Goal: Navigation & Orientation: Find specific page/section

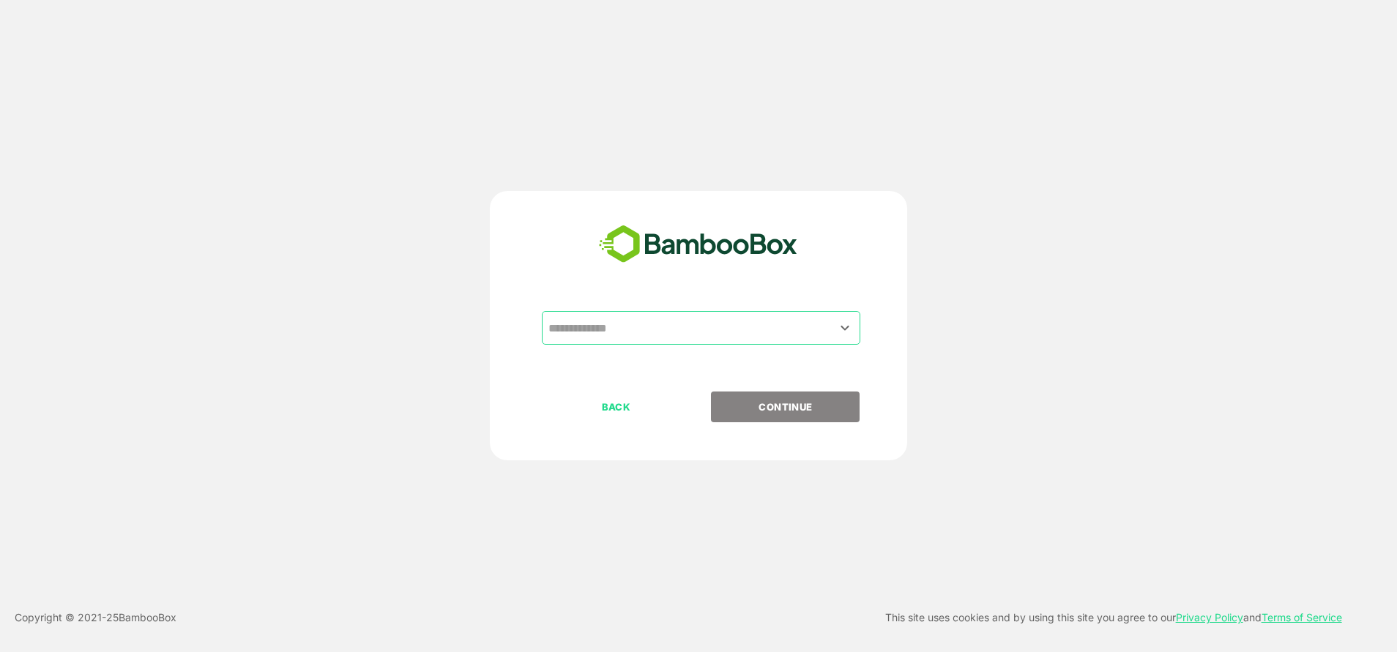
click at [633, 350] on div "​" at bounding box center [698, 351] width 365 height 81
click at [606, 321] on input "text" at bounding box center [701, 328] width 313 height 28
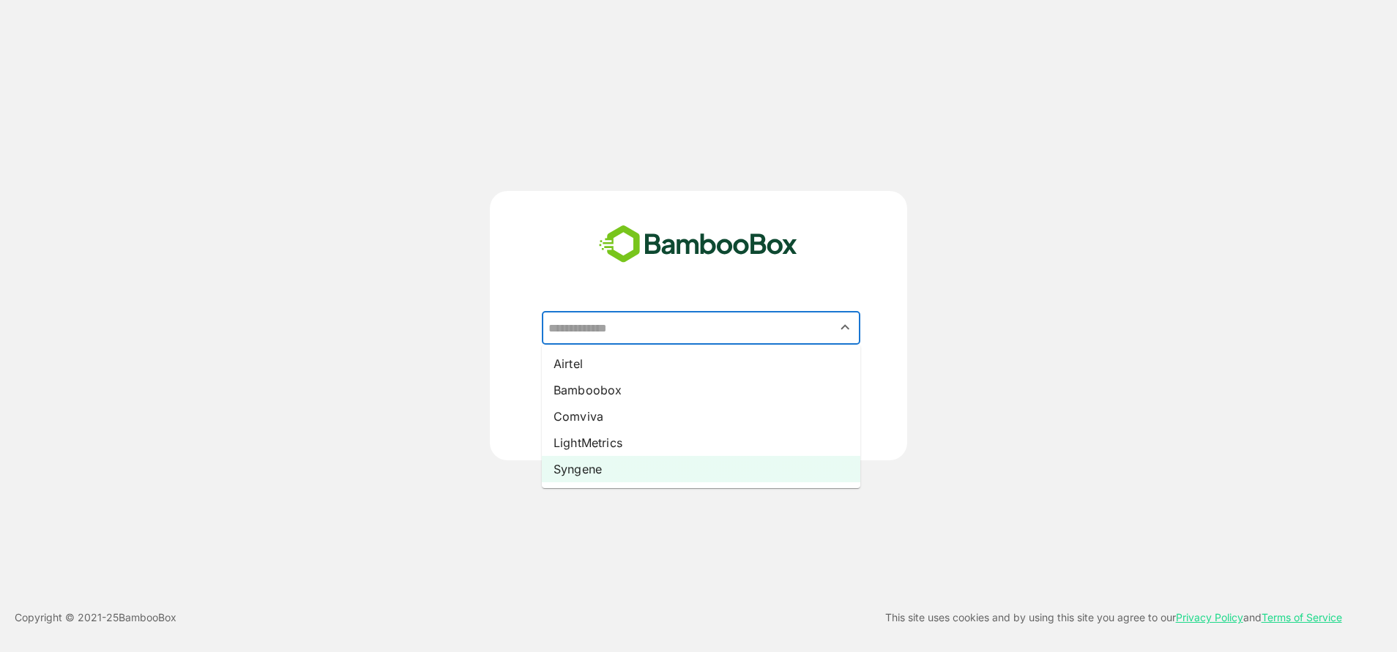
click at [573, 466] on li "Syngene" at bounding box center [701, 469] width 319 height 26
type input "*******"
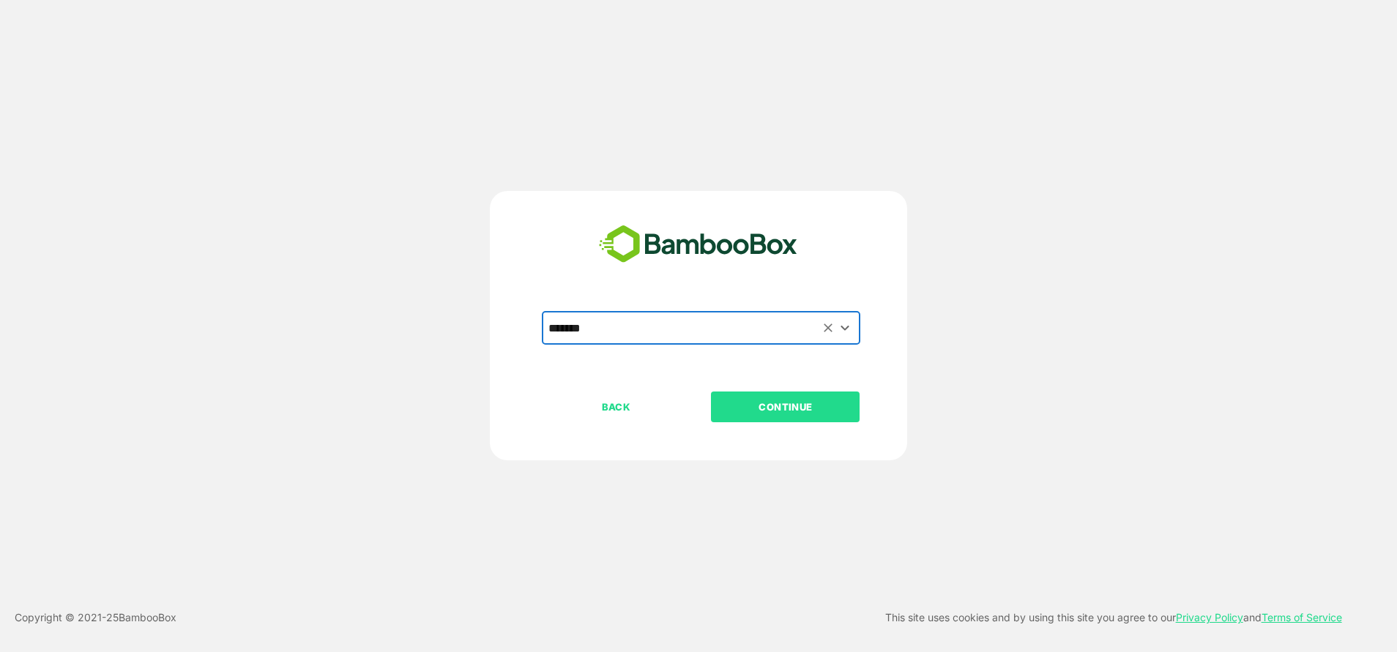
click at [852, 393] on button "CONTINUE" at bounding box center [785, 407] width 149 height 31
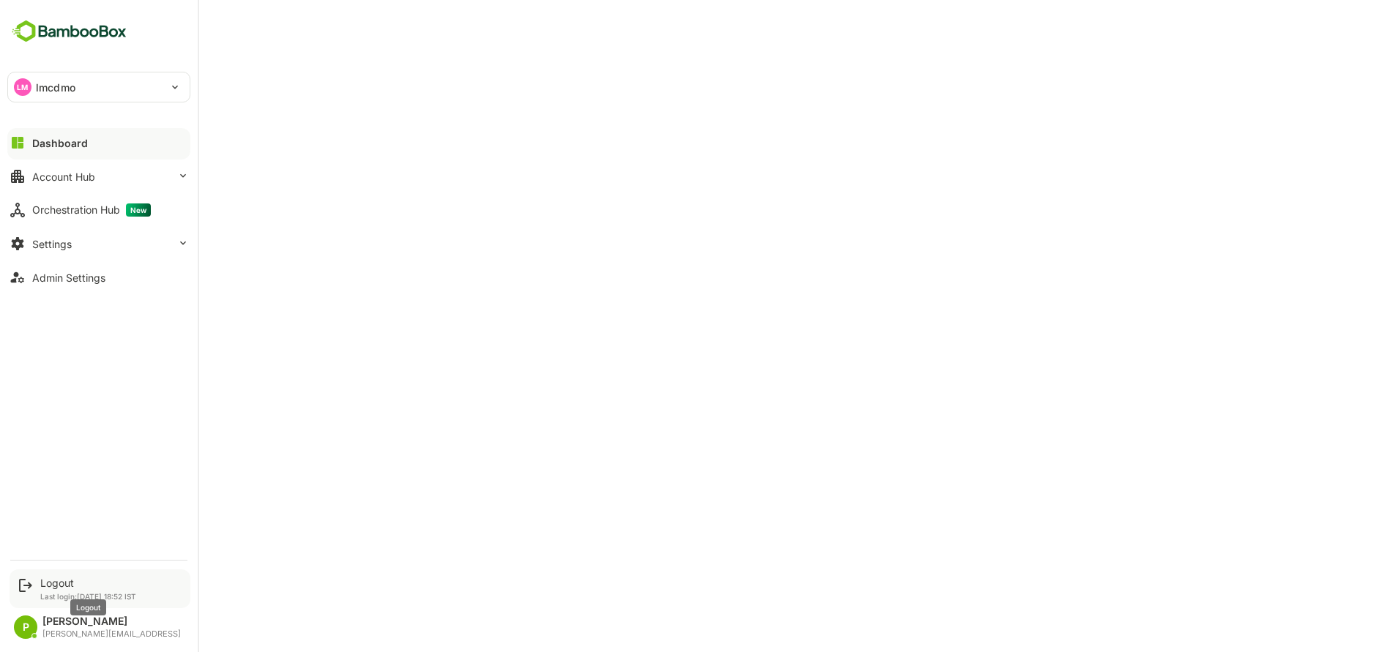
click at [79, 583] on div "Logout" at bounding box center [88, 583] width 96 height 12
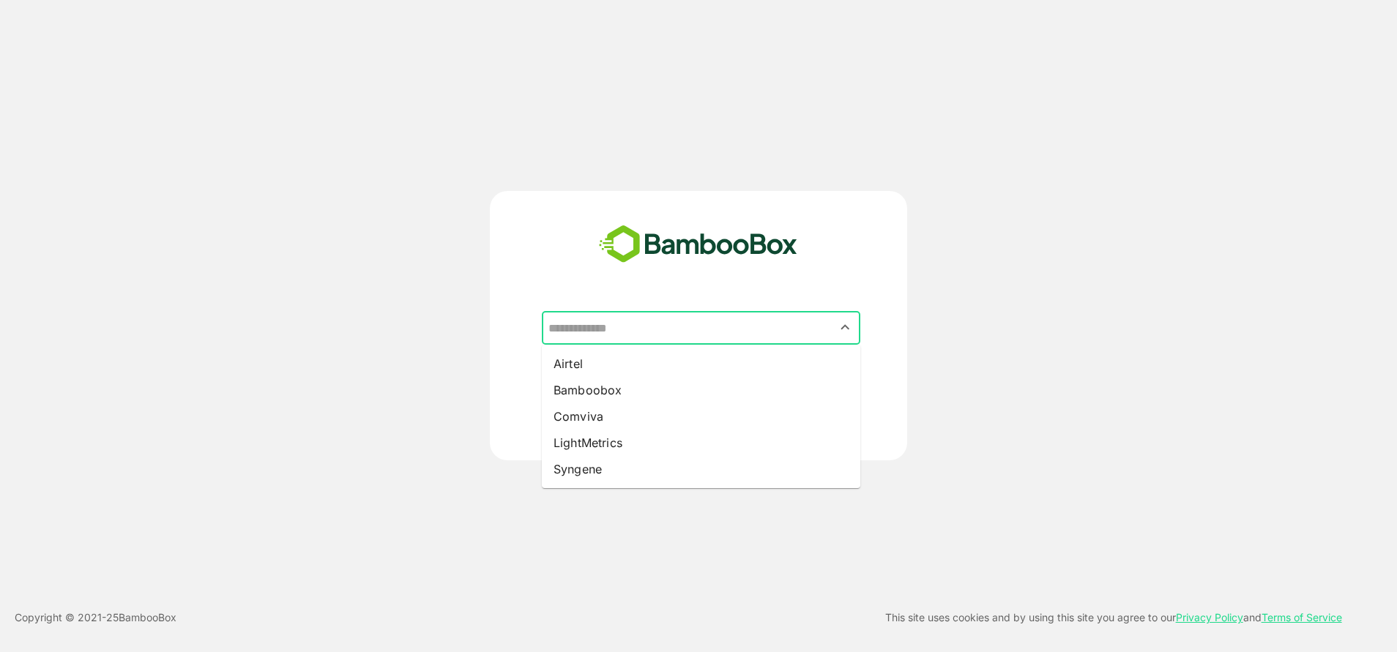
click at [652, 327] on input "text" at bounding box center [701, 328] width 313 height 28
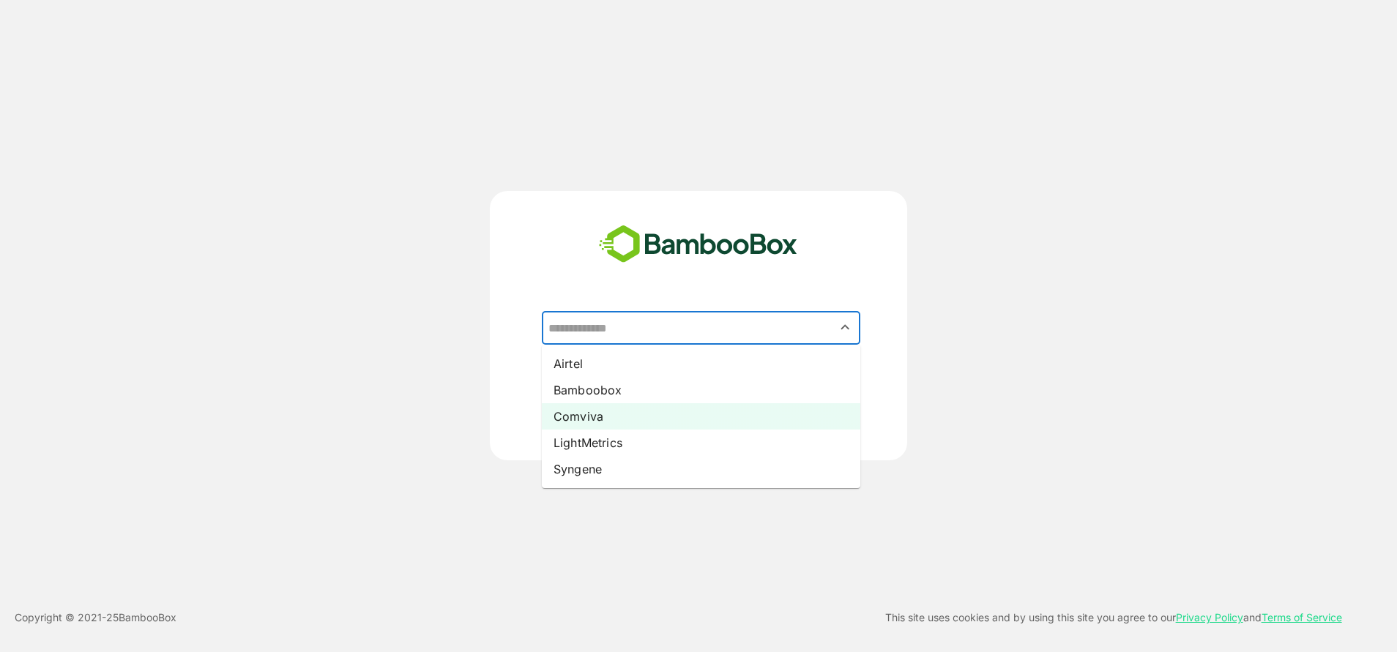
click at [597, 417] on li "Comviva" at bounding box center [701, 416] width 319 height 26
type input "*******"
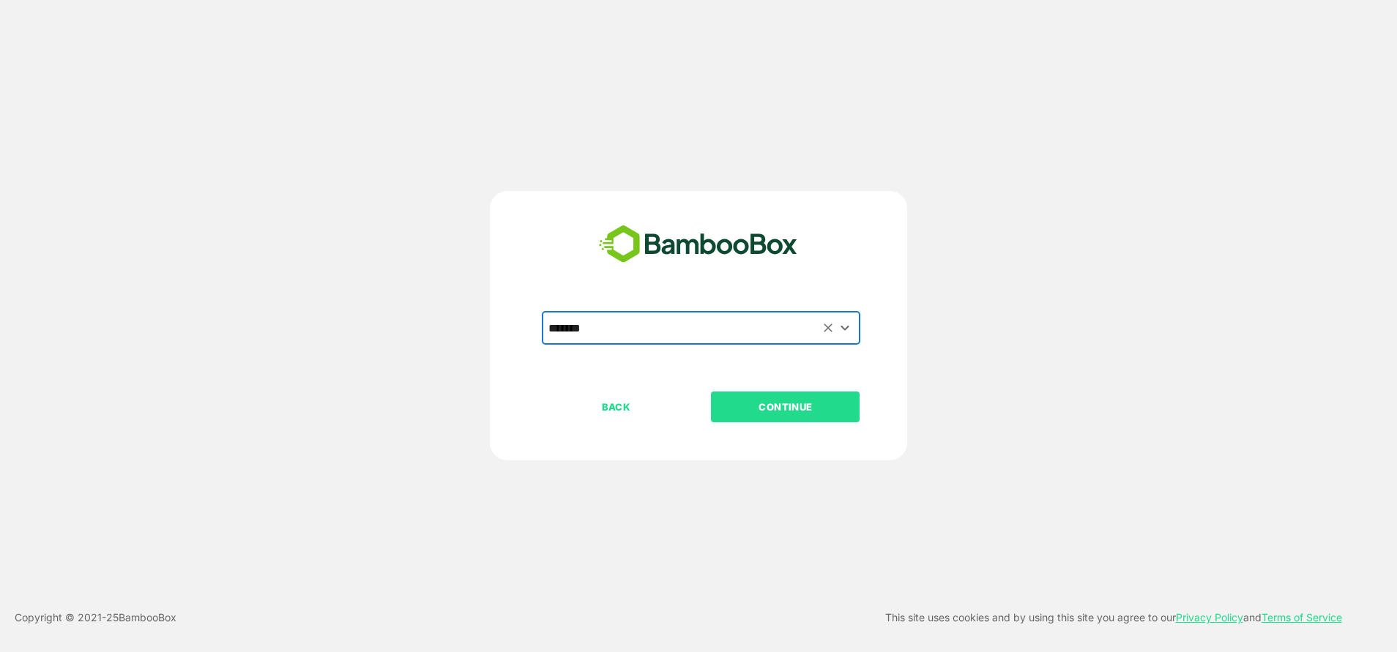
click at [733, 420] on button "CONTINUE" at bounding box center [785, 407] width 149 height 31
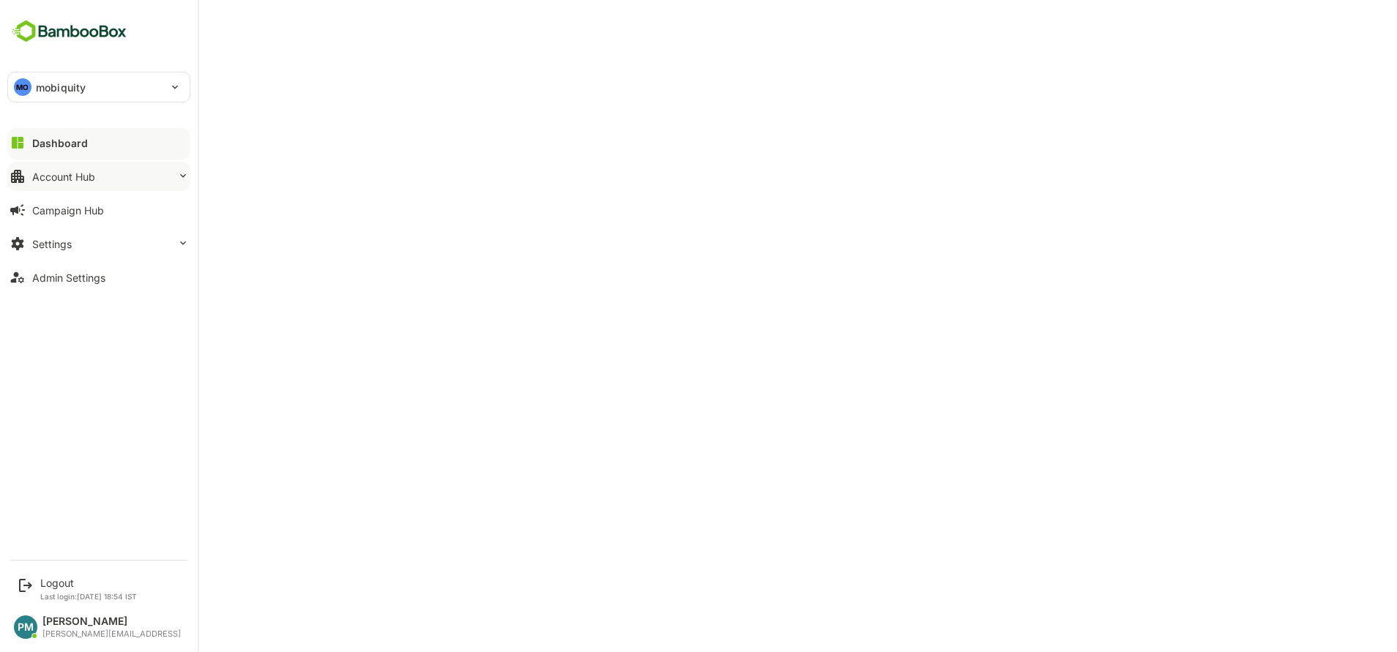
click at [62, 190] on button "Account Hub" at bounding box center [98, 176] width 183 height 29
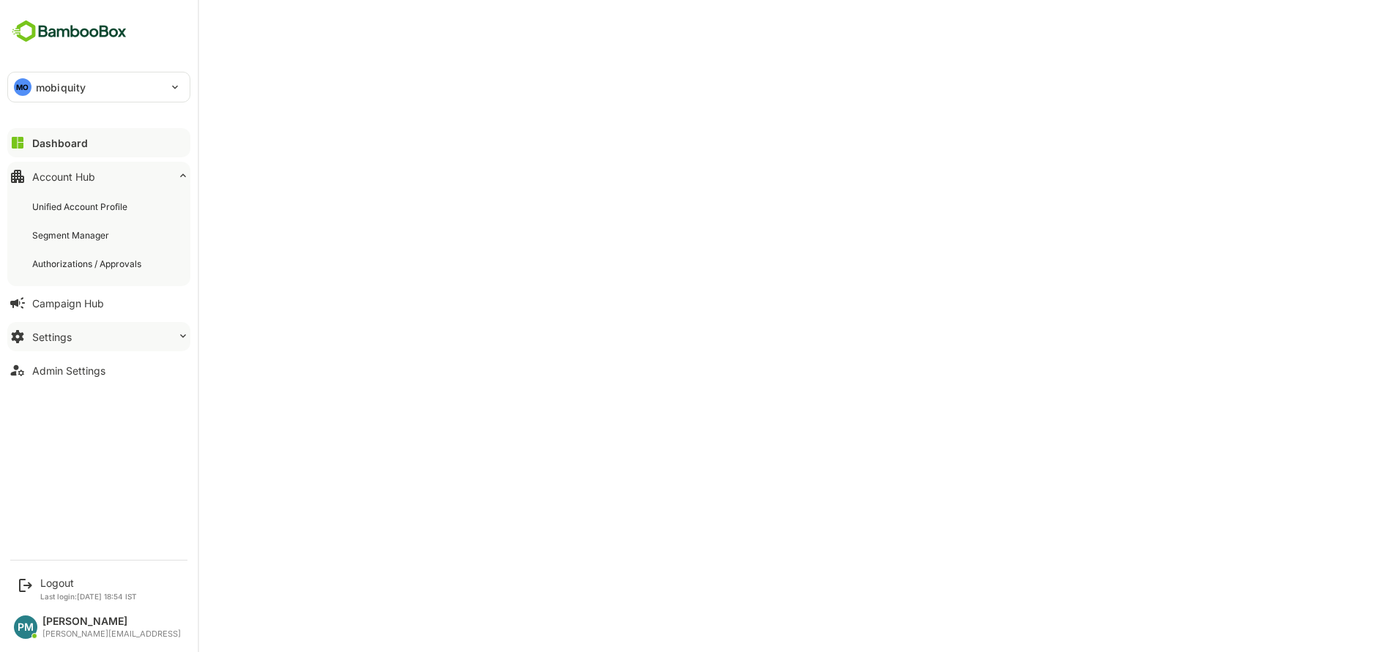
click at [140, 329] on button "Settings" at bounding box center [98, 336] width 183 height 29
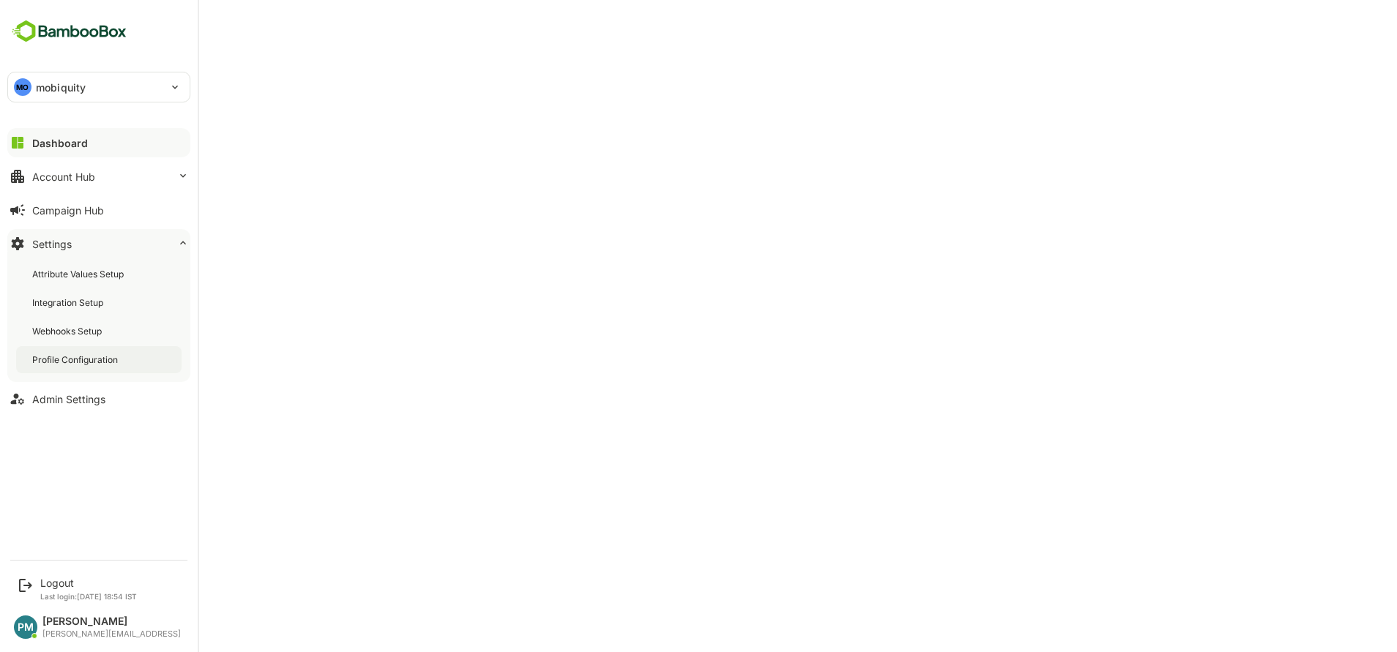
click at [112, 362] on div "Profile Configuration" at bounding box center [76, 360] width 89 height 12
click at [77, 184] on button "Account Hub" at bounding box center [98, 176] width 183 height 29
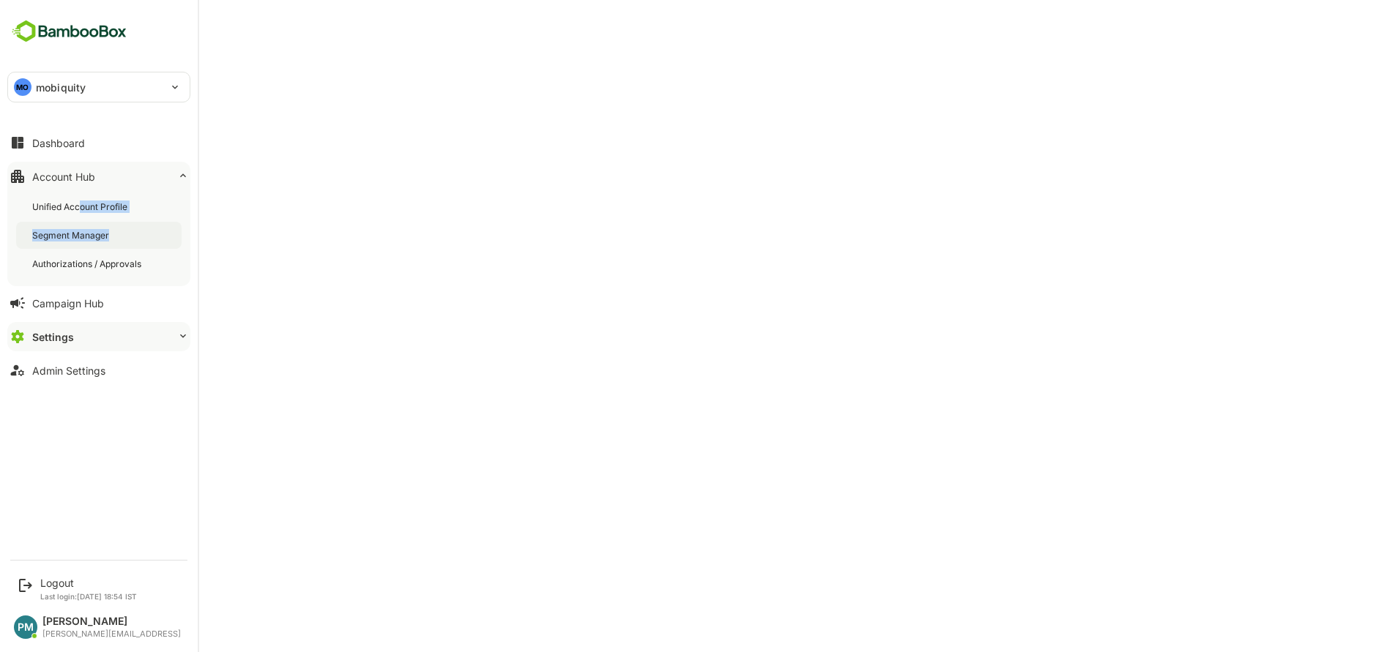
drag, startPoint x: 83, startPoint y: 217, endPoint x: 119, endPoint y: 231, distance: 38.5
click at [119, 231] on div "Unified Account Profile Segment Manager Authorizations / Approvals" at bounding box center [98, 236] width 183 height 102
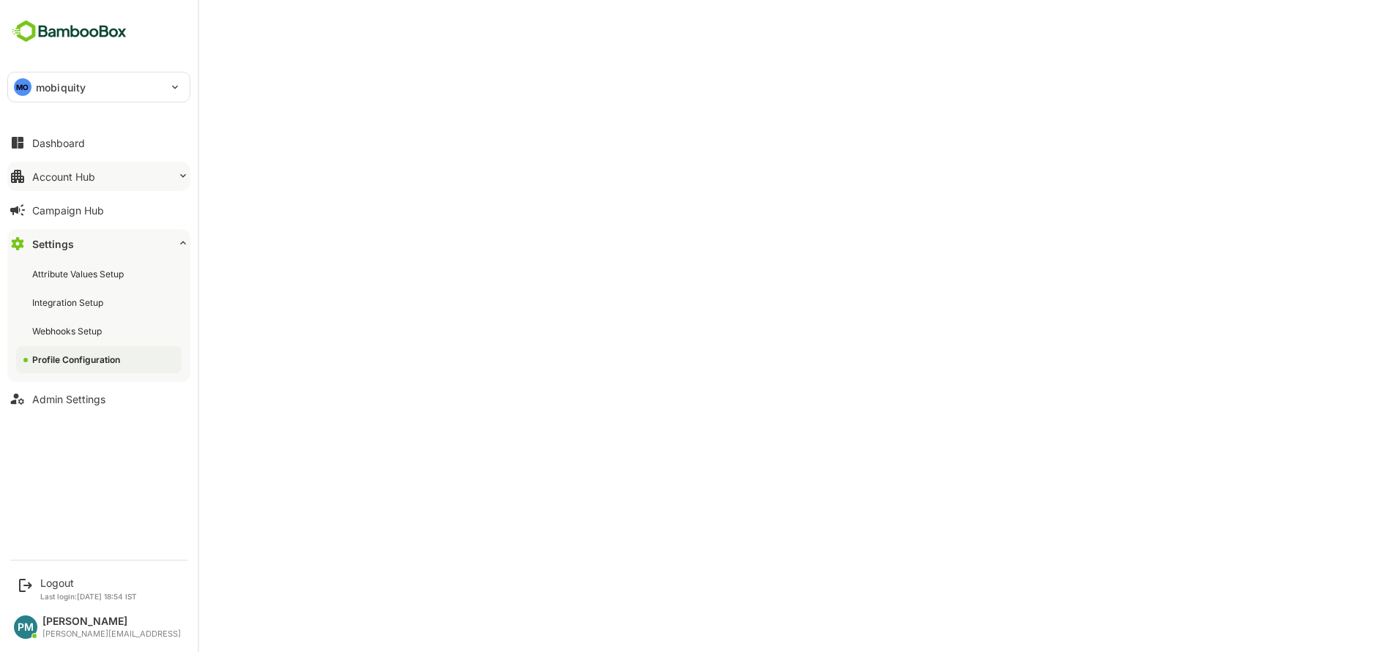
click at [66, 182] on div "Account Hub" at bounding box center [63, 177] width 63 height 12
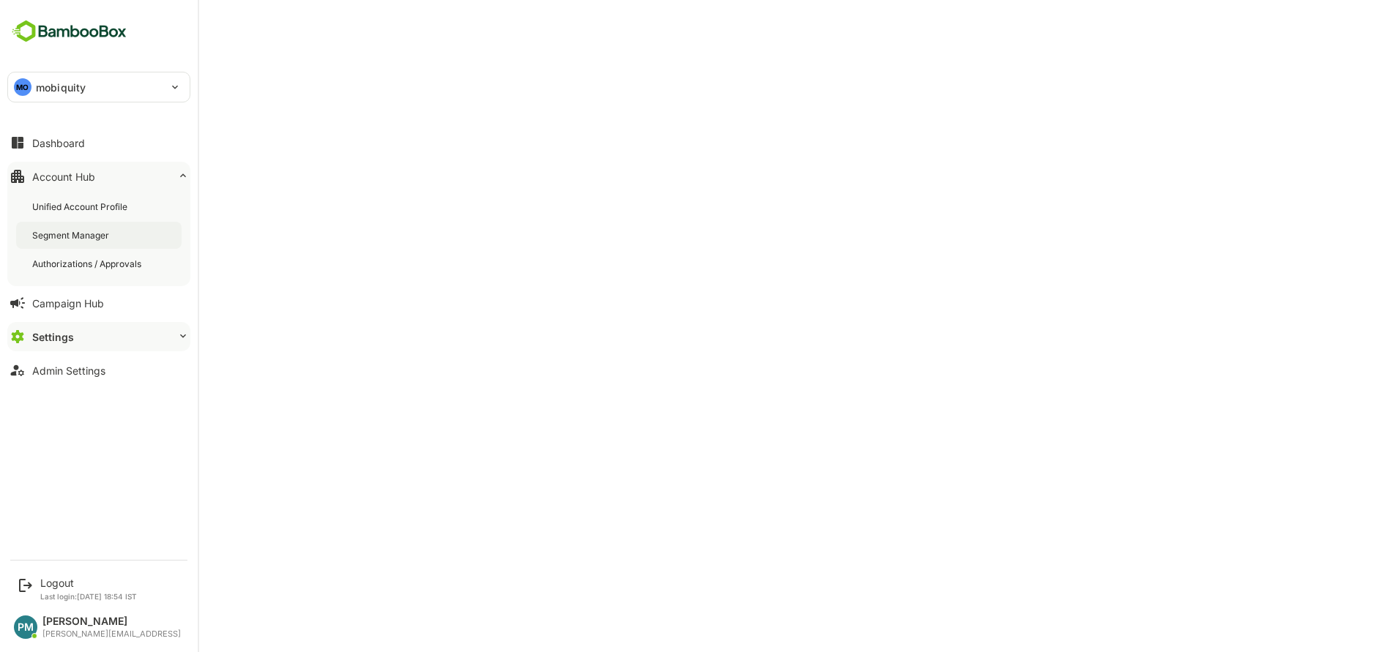
click at [64, 236] on div "Segment Manager" at bounding box center [72, 235] width 80 height 12
click at [81, 207] on div "Unified Account Profile" at bounding box center [81, 207] width 98 height 12
click at [115, 137] on button "Dashboard" at bounding box center [98, 142] width 183 height 29
